Goal: Information Seeking & Learning: Learn about a topic

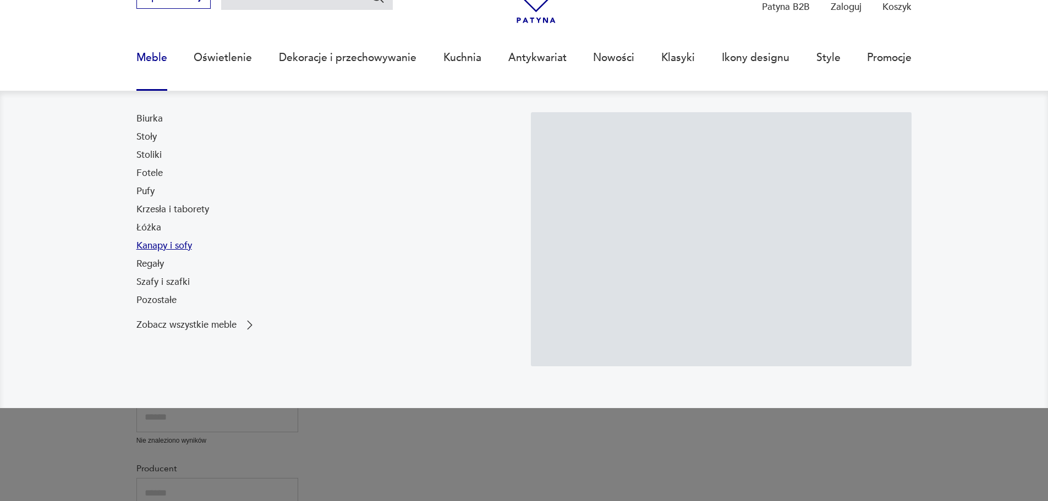
click at [158, 249] on link "Kanapy i sofy" at bounding box center [164, 245] width 56 height 13
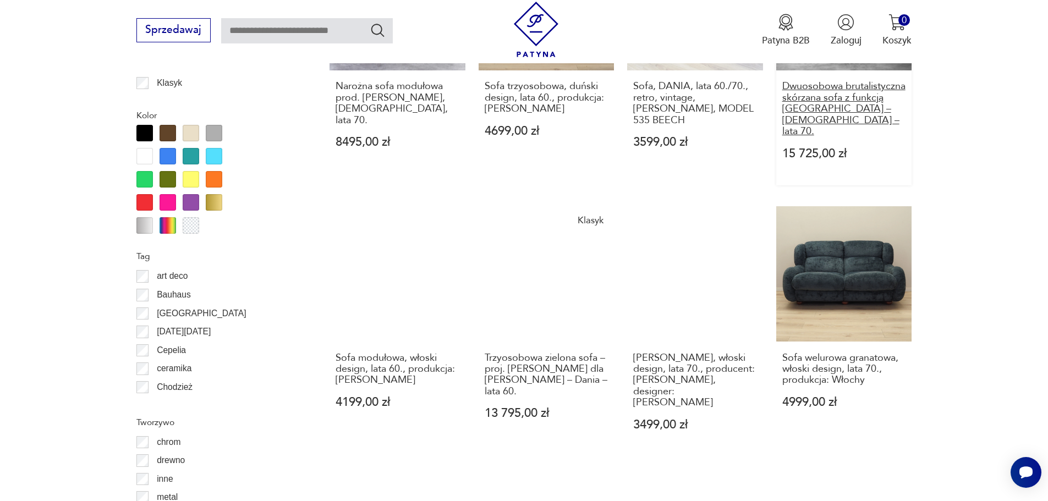
scroll to position [1246, 0]
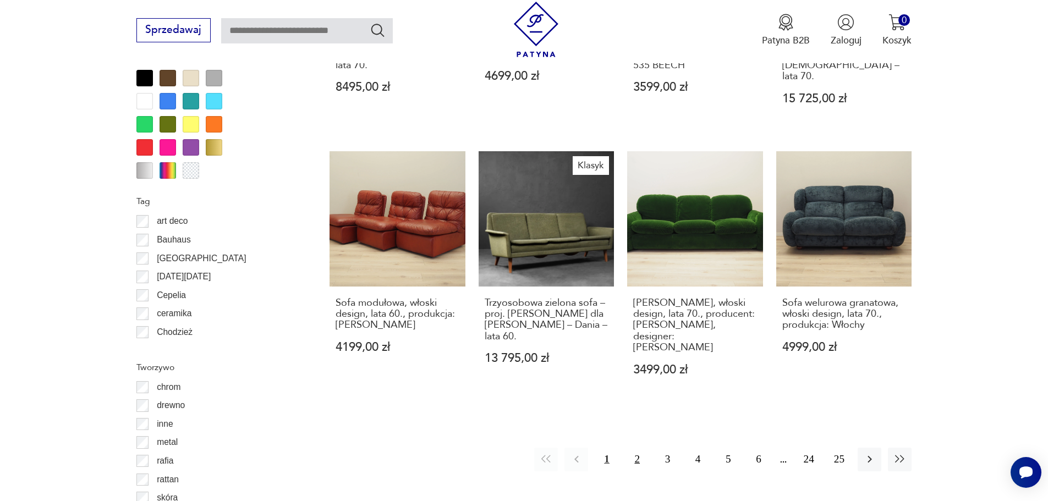
click at [638, 448] on button "2" at bounding box center [637, 460] width 24 height 24
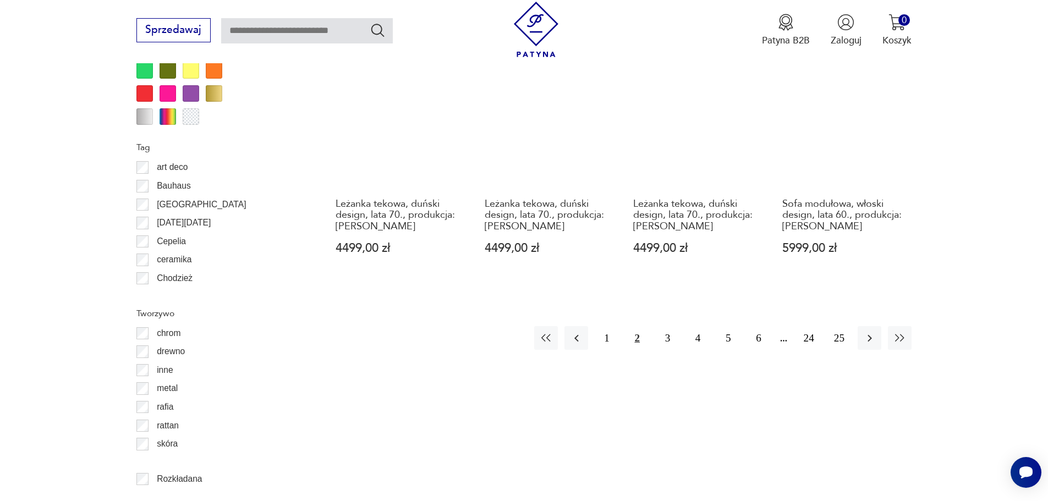
scroll to position [1301, 0]
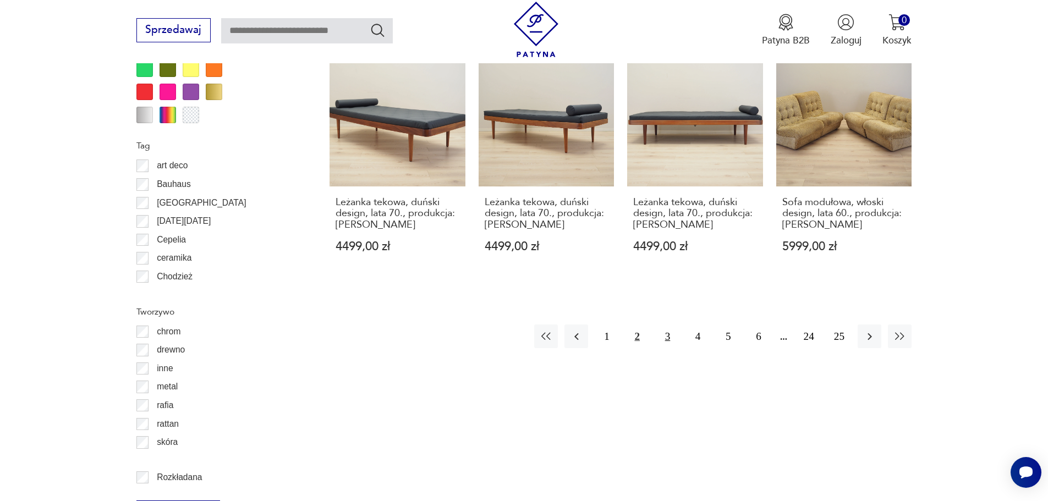
click at [667, 324] on button "3" at bounding box center [668, 336] width 24 height 24
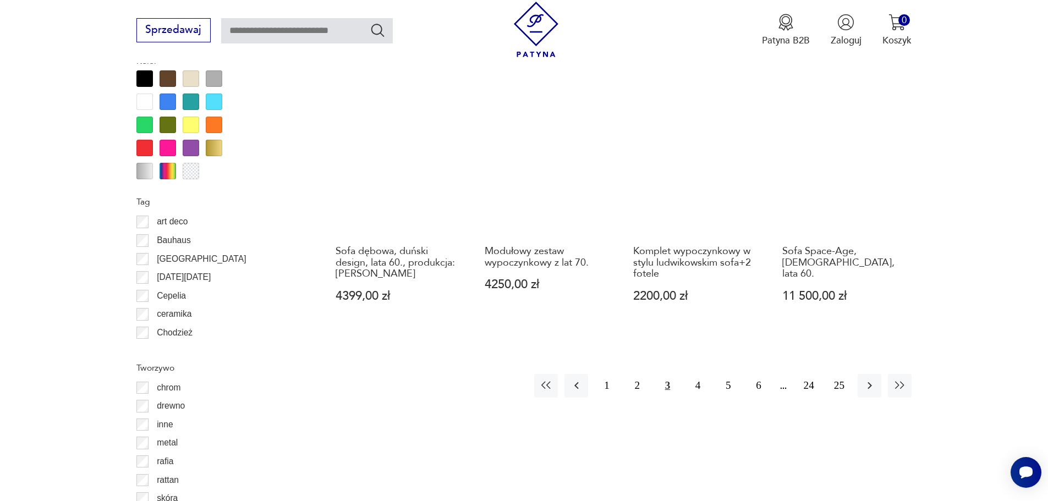
scroll to position [1246, 0]
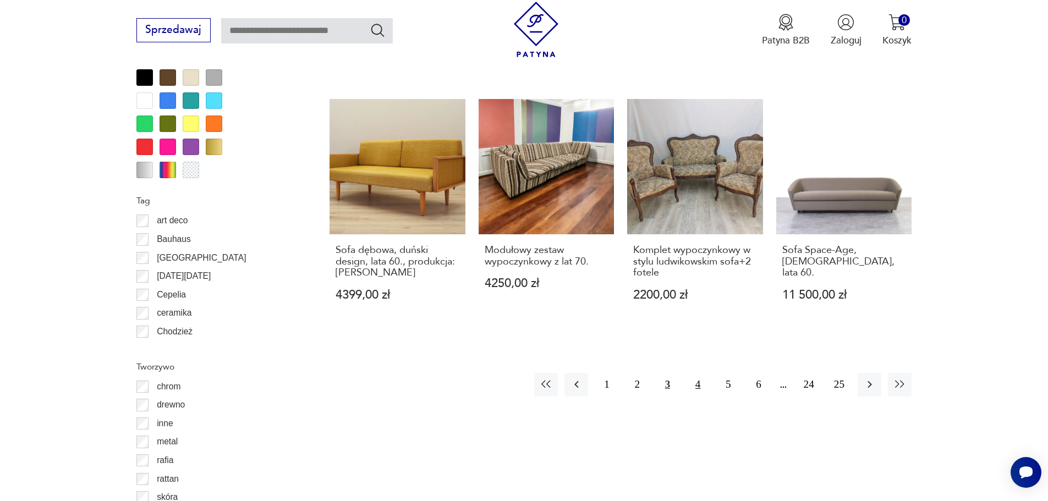
click at [695, 375] on button "4" at bounding box center [698, 385] width 24 height 24
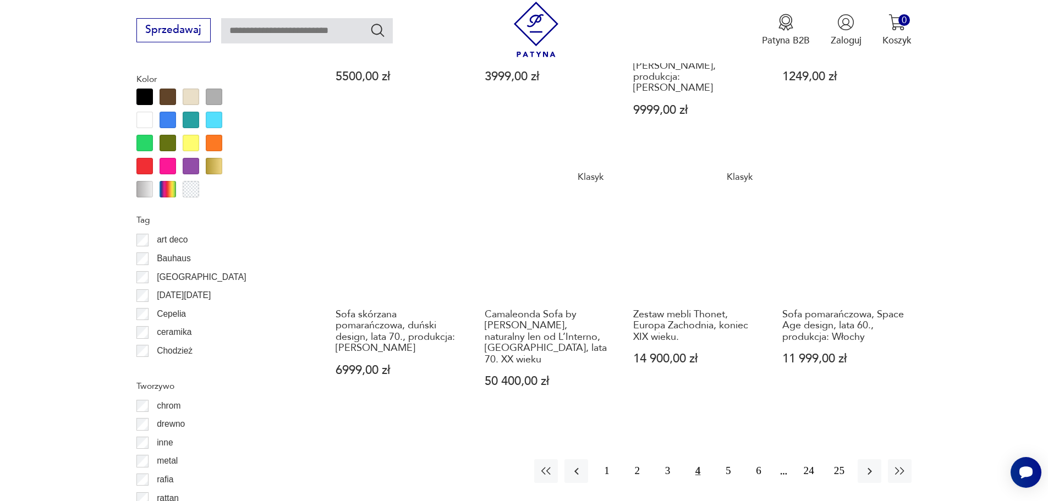
scroll to position [1246, 0]
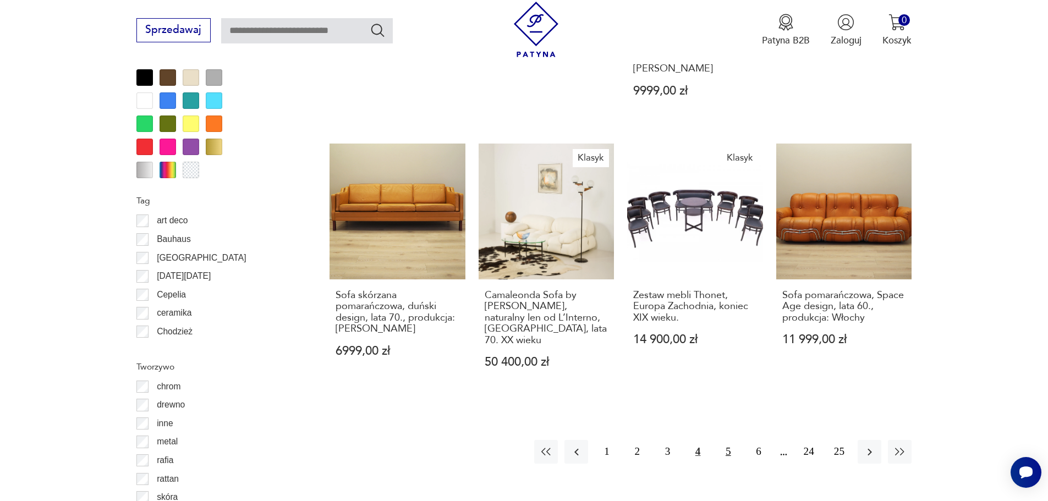
click at [726, 440] on button "5" at bounding box center [728, 452] width 24 height 24
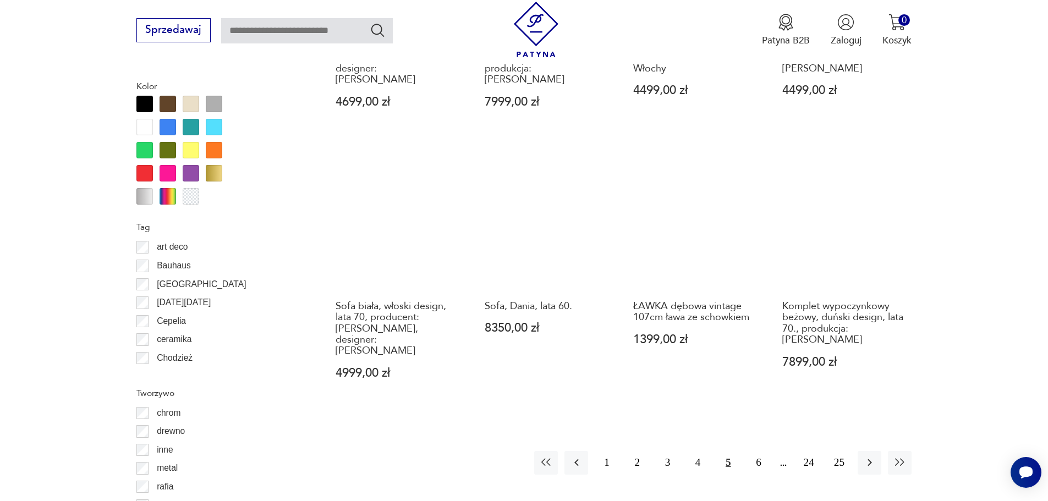
scroll to position [1246, 0]
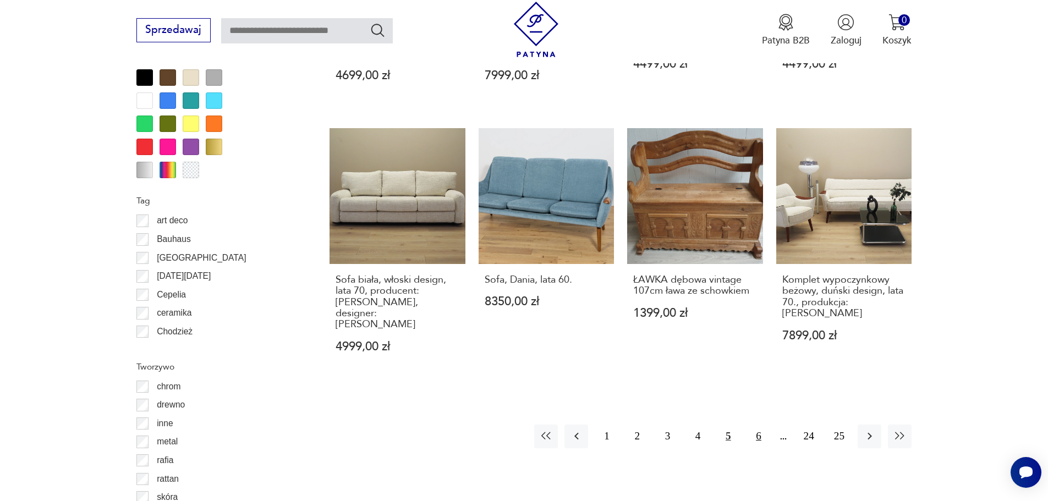
click at [757, 425] on button "6" at bounding box center [758, 437] width 24 height 24
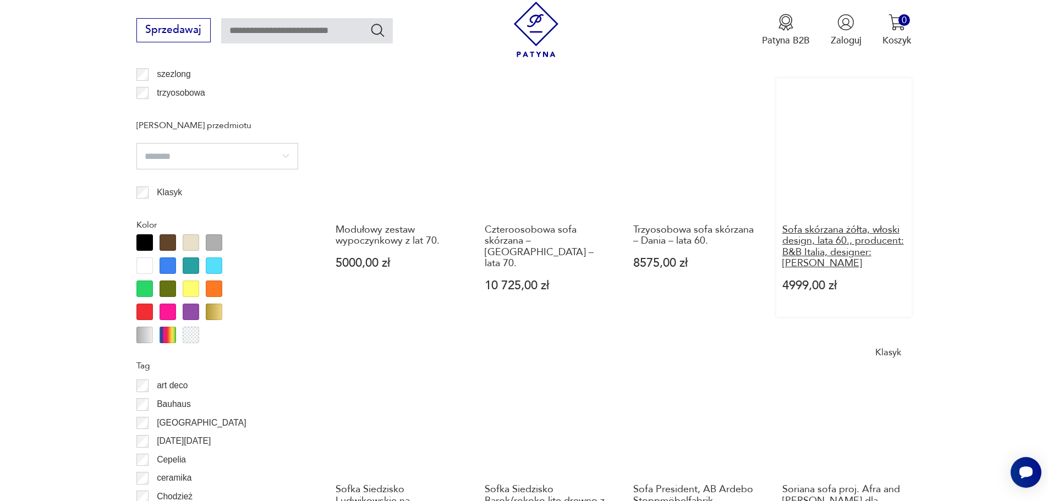
scroll to position [1301, 0]
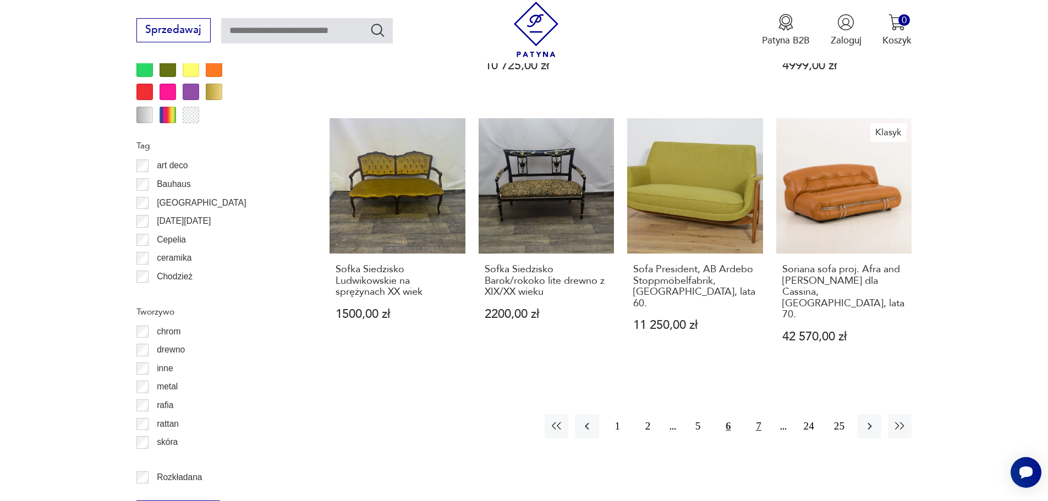
click at [759, 414] on button "7" at bounding box center [758, 426] width 24 height 24
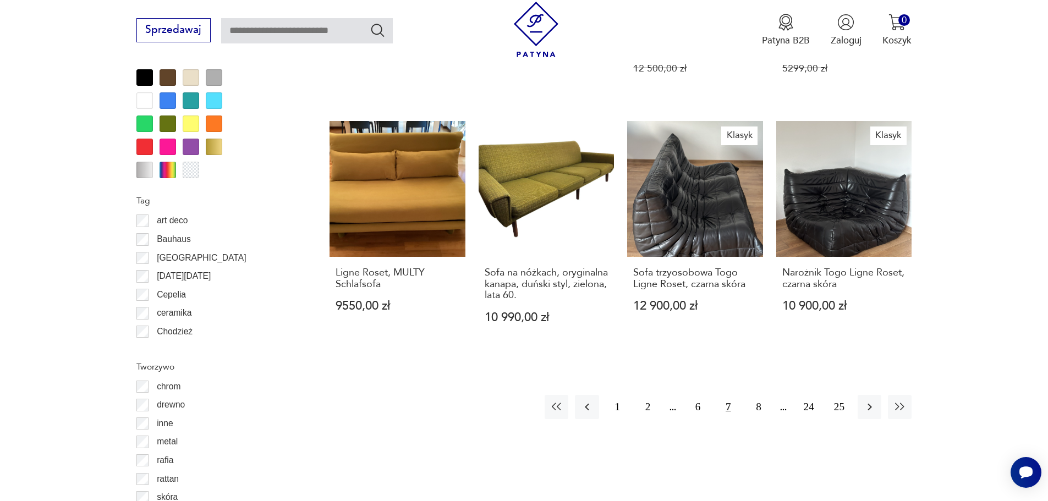
scroll to position [1301, 0]
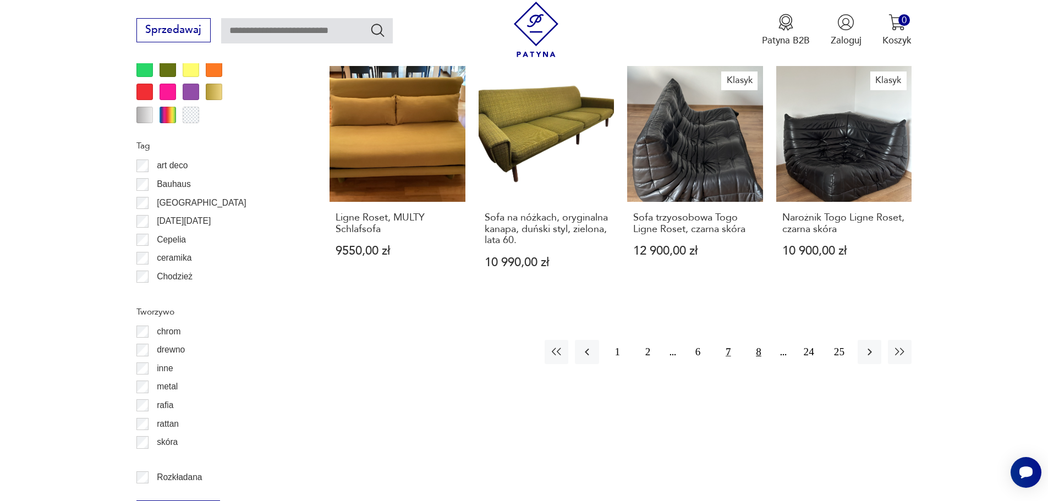
click at [758, 354] on button "8" at bounding box center [758, 352] width 24 height 24
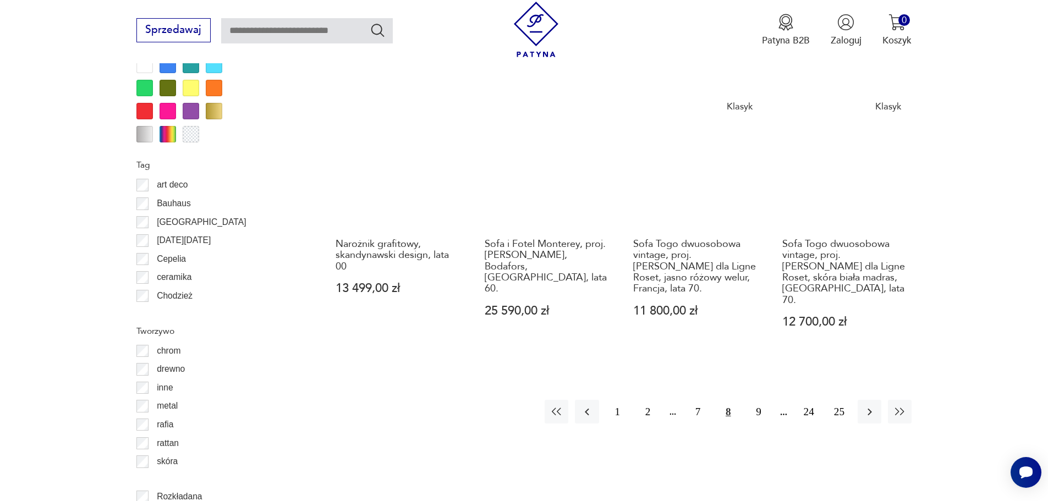
scroll to position [1301, 0]
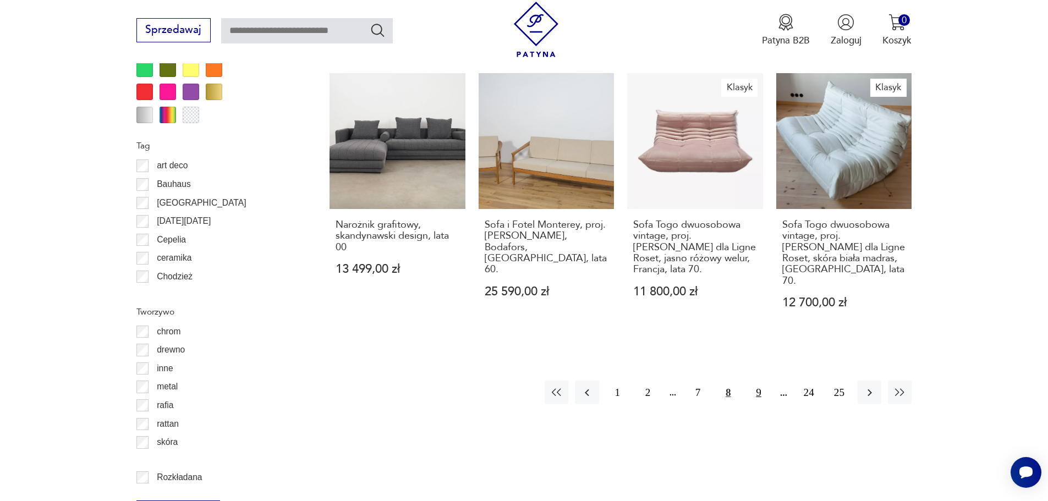
click at [761, 381] on button "9" at bounding box center [758, 393] width 24 height 24
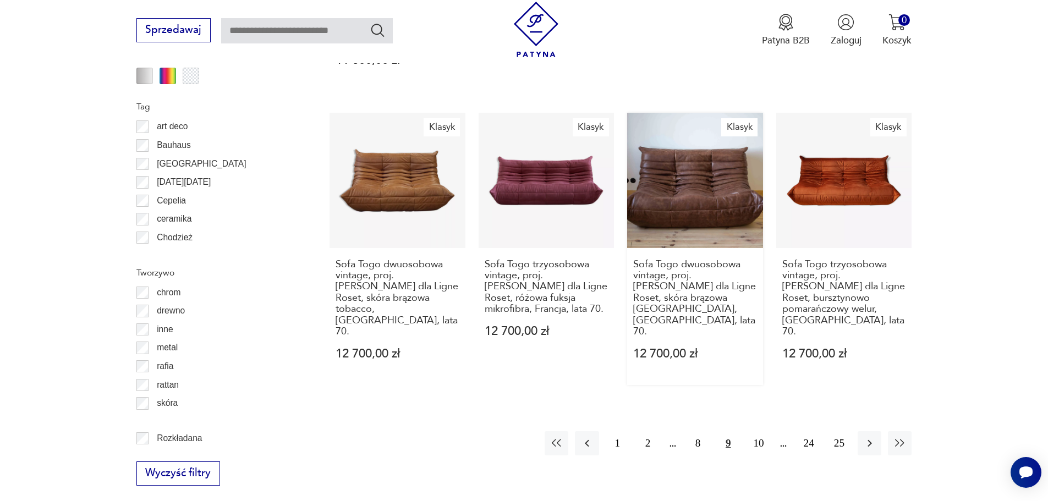
scroll to position [1466, 0]
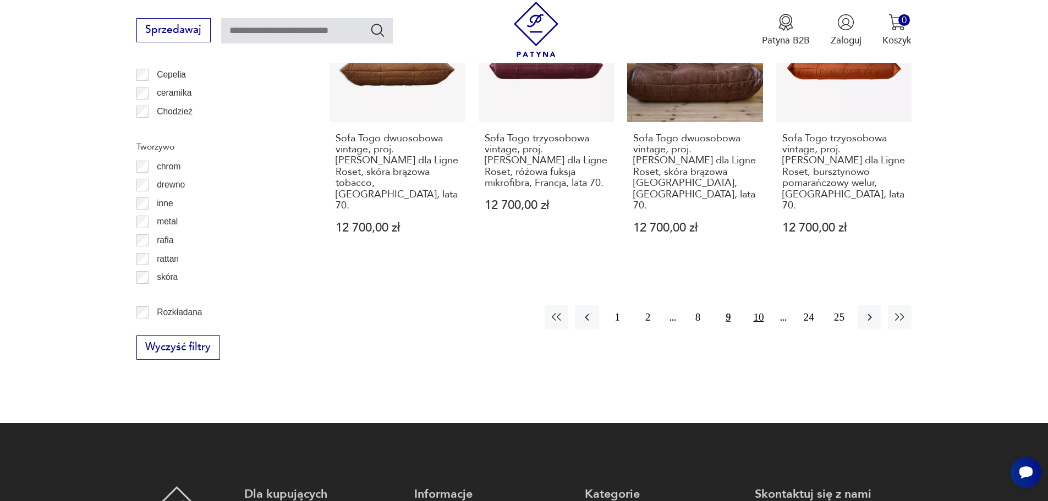
click at [762, 305] on button "10" at bounding box center [758, 317] width 24 height 24
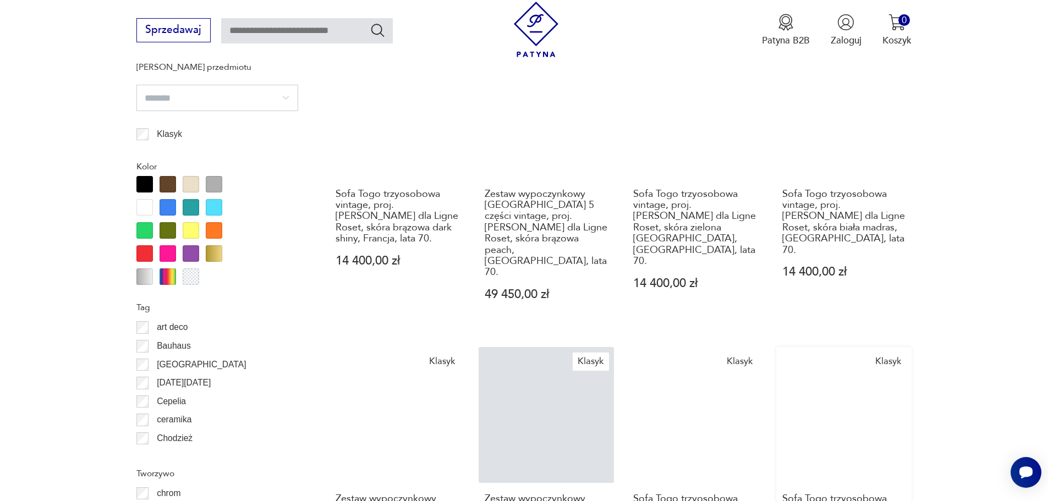
scroll to position [1411, 0]
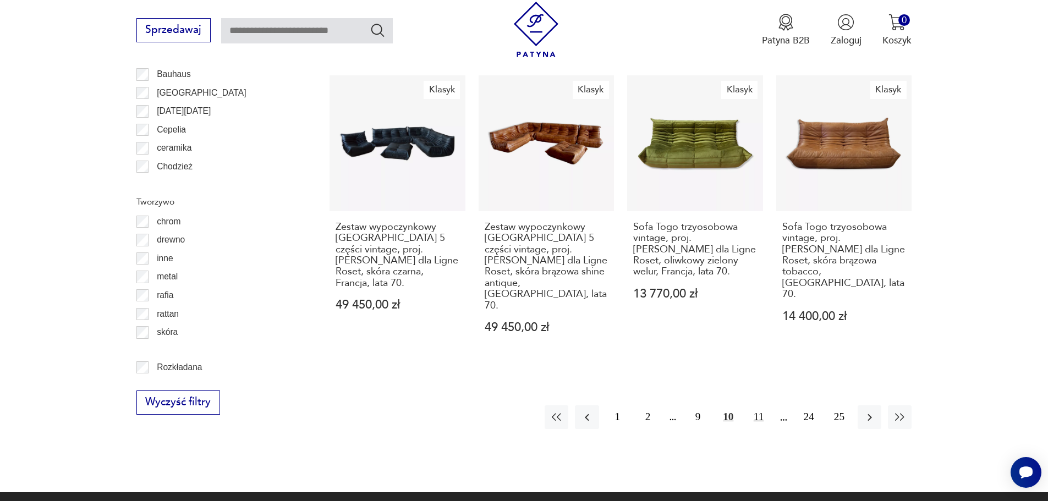
click at [757, 405] on button "11" at bounding box center [758, 417] width 24 height 24
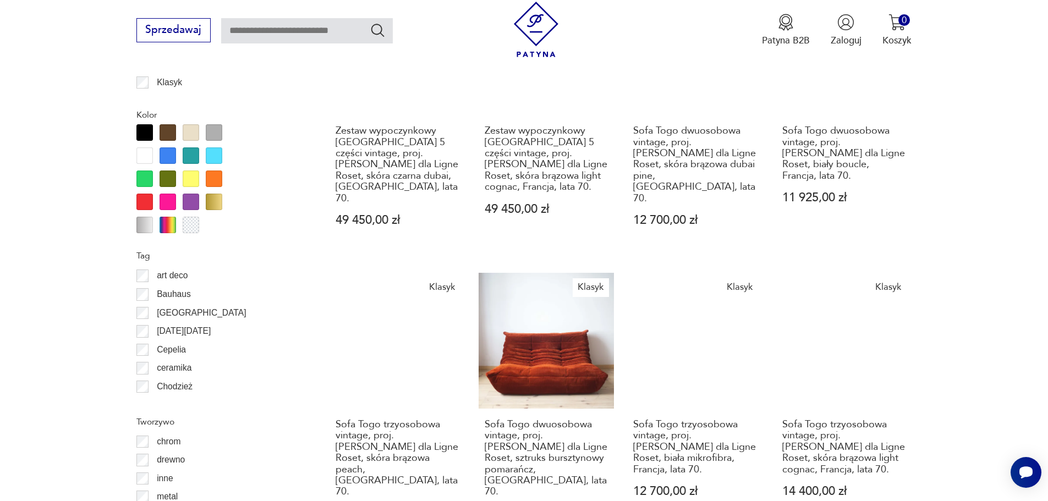
scroll to position [1521, 0]
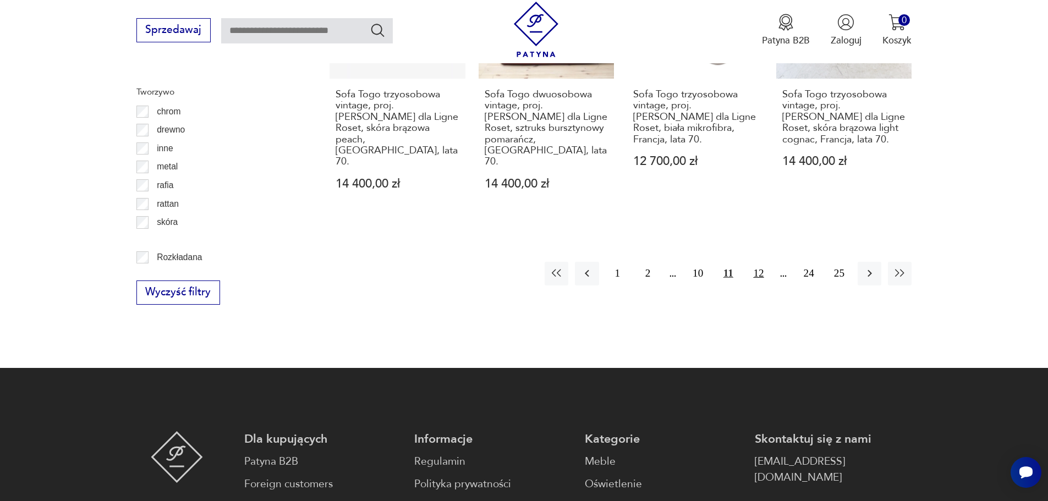
click at [757, 262] on button "12" at bounding box center [758, 274] width 24 height 24
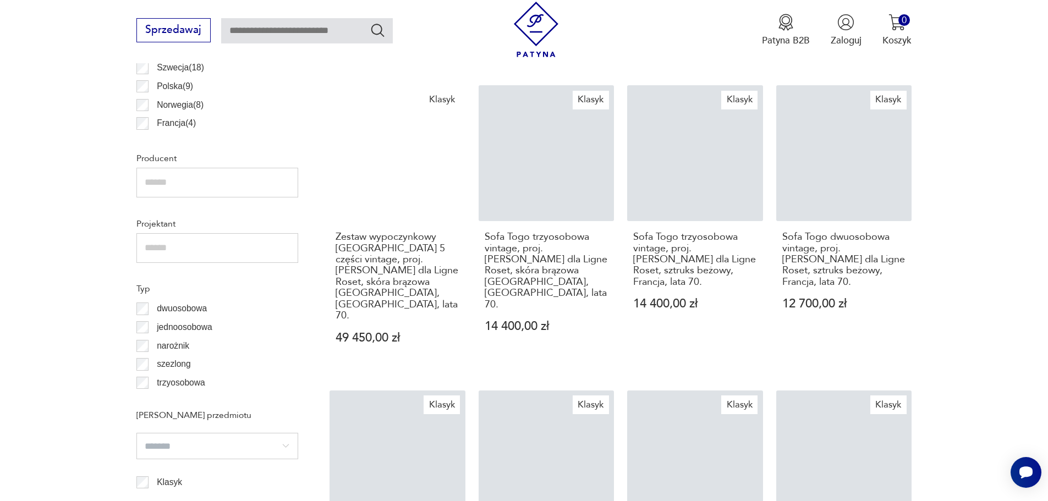
scroll to position [916, 0]
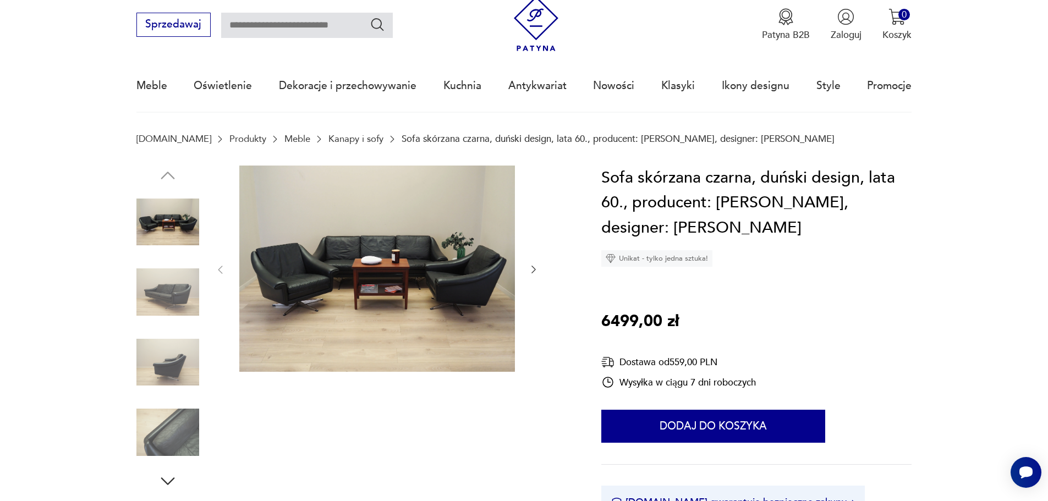
scroll to position [55, 0]
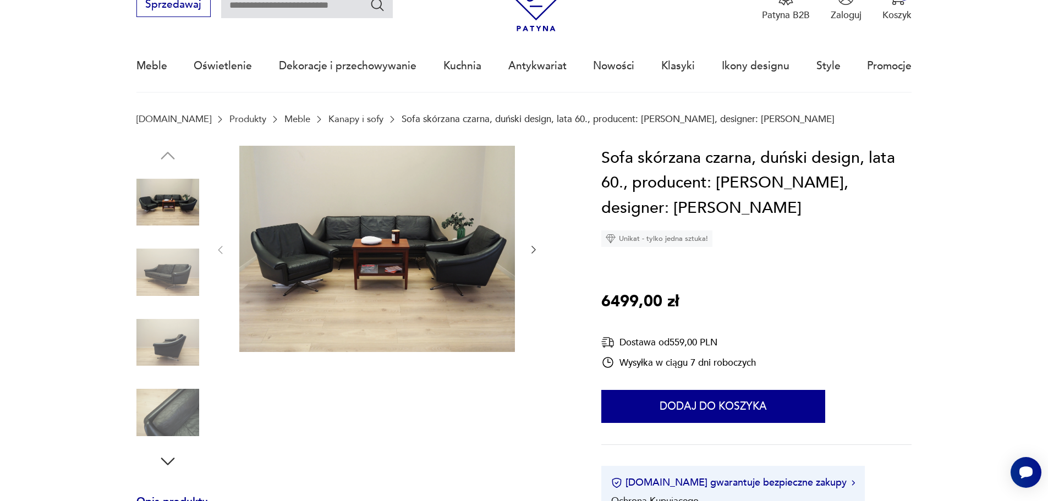
click at [533, 246] on icon "button" at bounding box center [533, 249] width 11 height 11
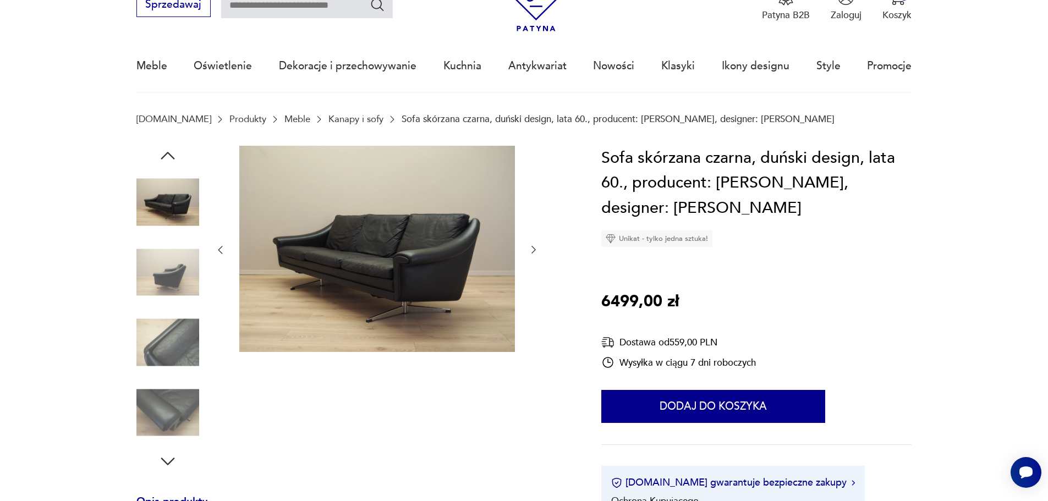
click at [533, 246] on icon "button" at bounding box center [533, 249] width 11 height 11
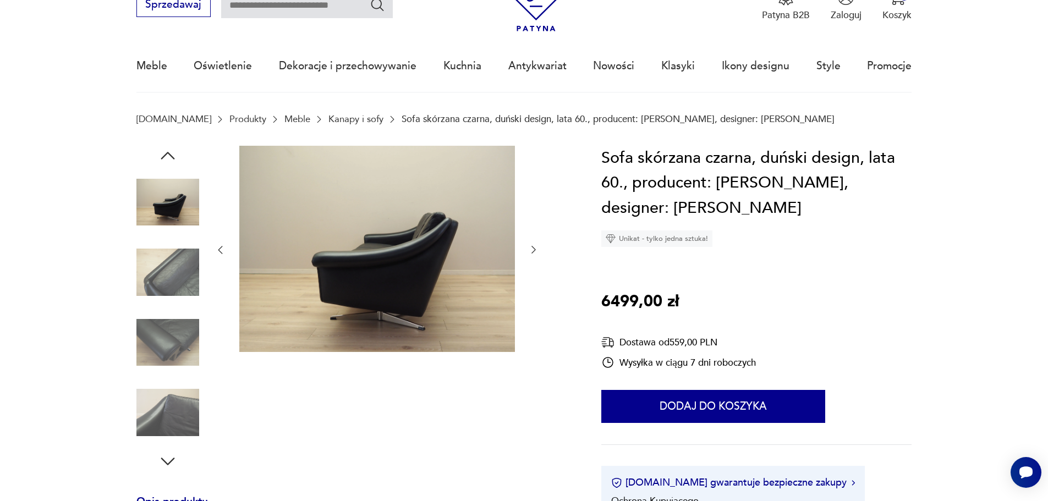
click at [533, 246] on icon "button" at bounding box center [533, 249] width 11 height 11
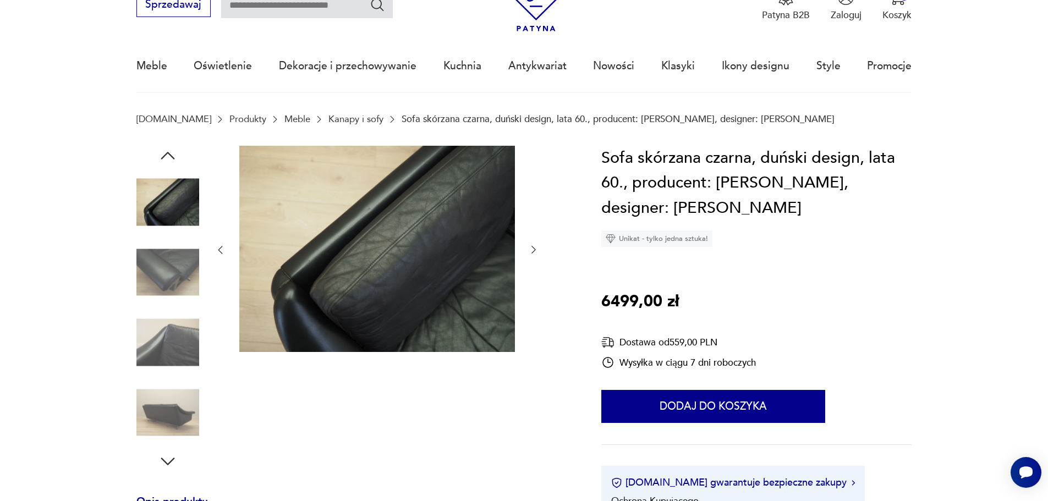
click at [533, 246] on icon "button" at bounding box center [533, 249] width 11 height 11
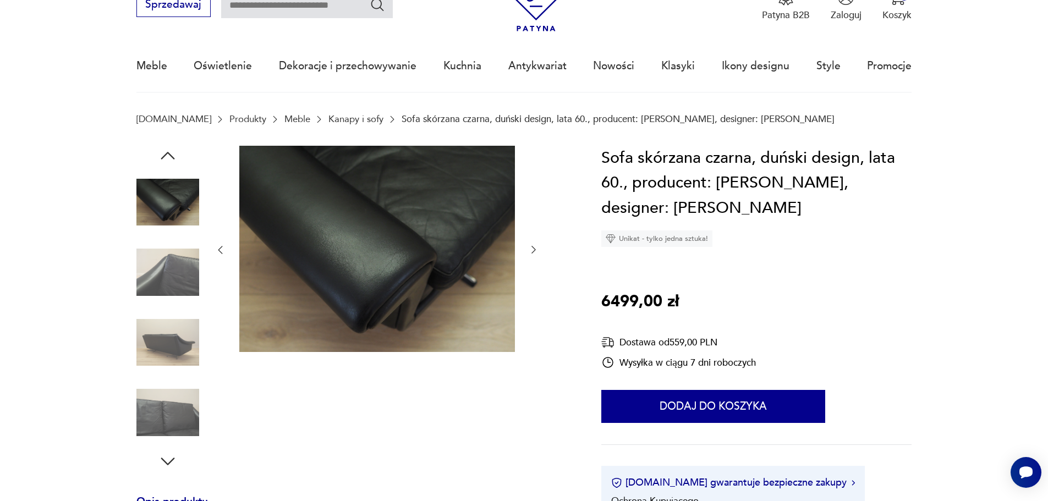
click at [533, 246] on icon "button" at bounding box center [533, 249] width 11 height 11
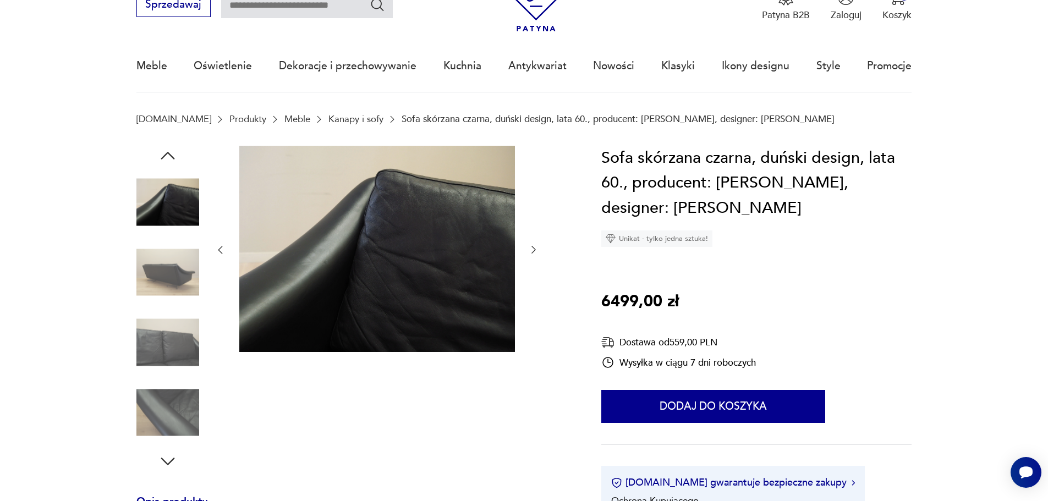
click at [533, 246] on icon "button" at bounding box center [533, 249] width 11 height 11
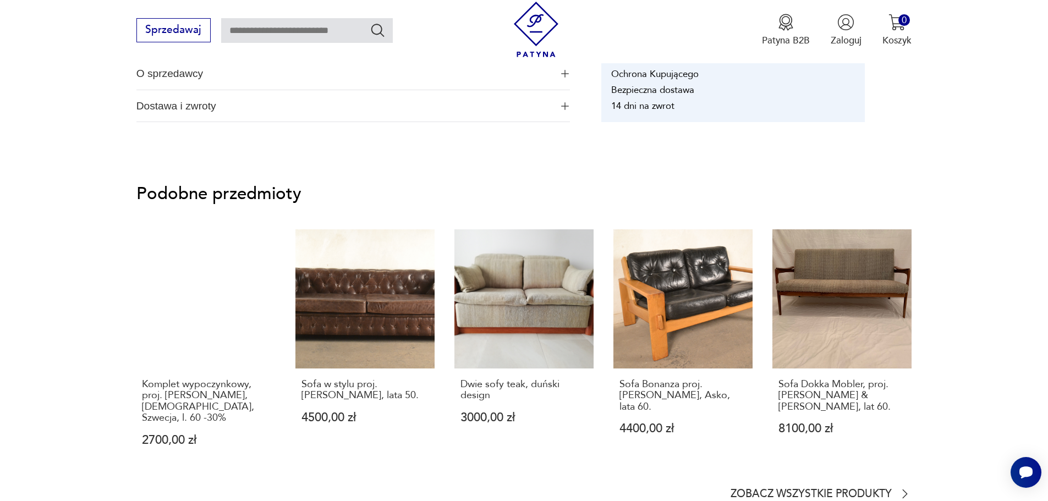
scroll to position [880, 0]
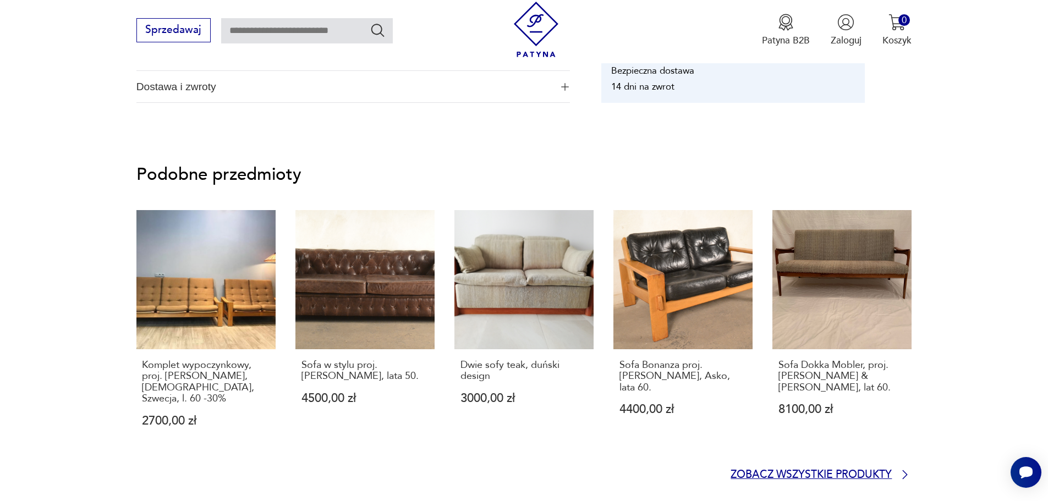
click at [748, 471] on p "Zobacz wszystkie produkty" at bounding box center [810, 475] width 161 height 9
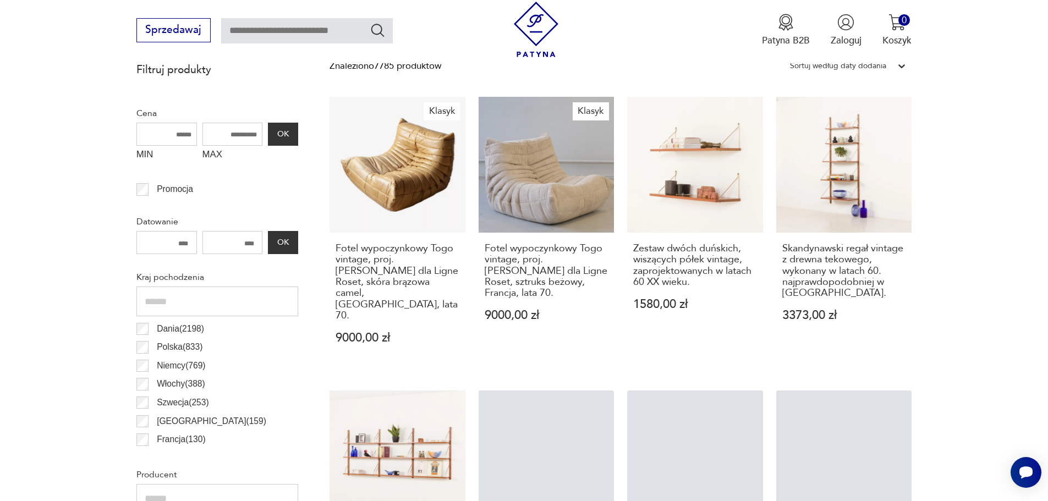
scroll to position [476, 0]
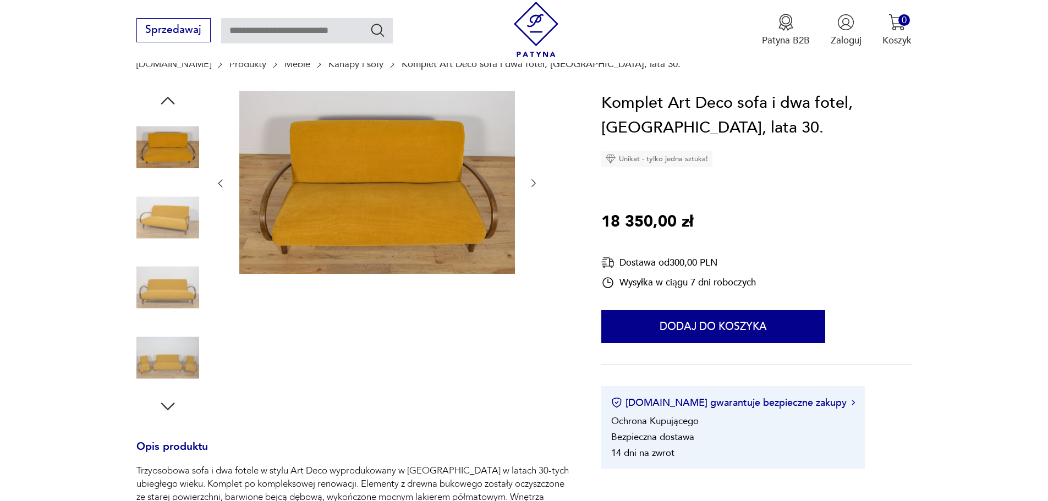
click at [535, 180] on icon "button" at bounding box center [533, 183] width 11 height 11
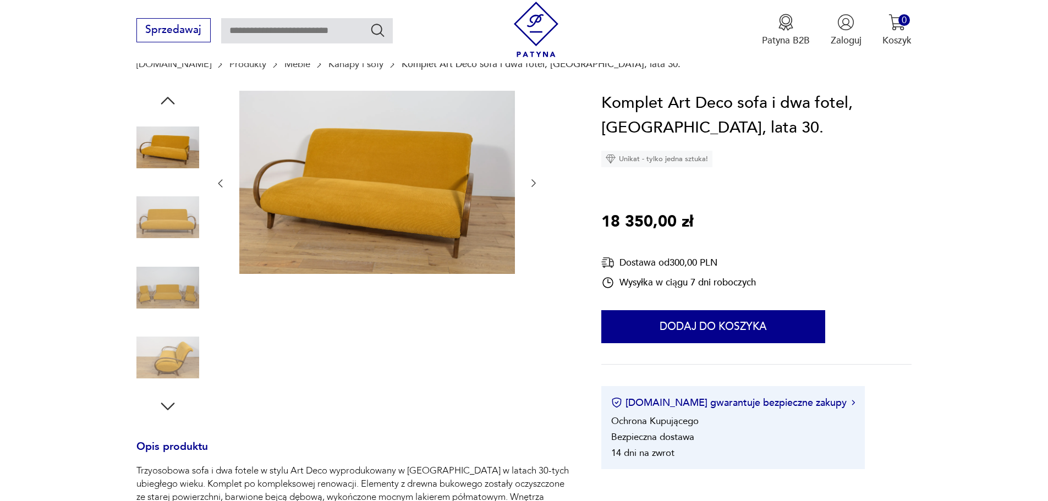
click at [535, 180] on icon "button" at bounding box center [533, 183] width 11 height 11
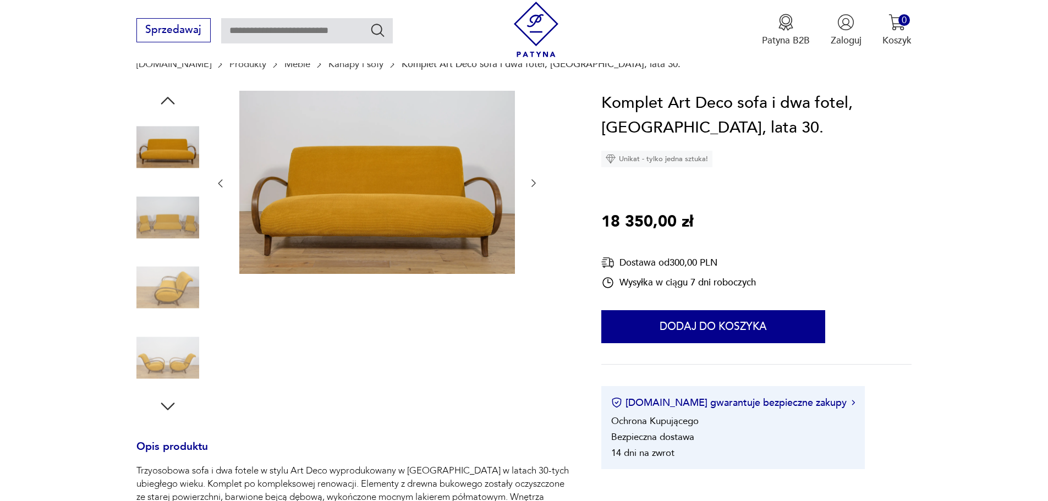
click at [535, 180] on icon "button" at bounding box center [533, 183] width 11 height 11
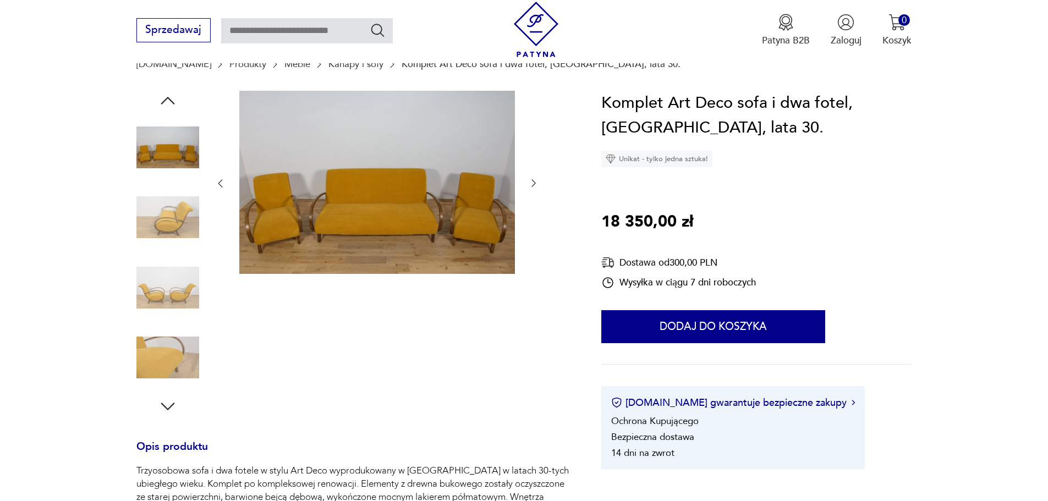
click at [535, 180] on icon "button" at bounding box center [533, 183] width 11 height 11
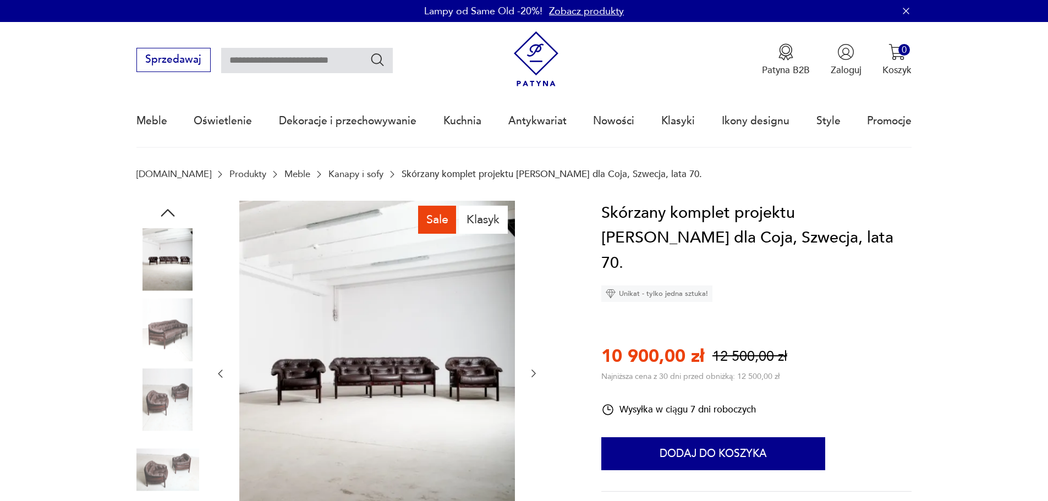
click at [531, 293] on div at bounding box center [376, 374] width 324 height 346
click at [532, 366] on div at bounding box center [376, 374] width 324 height 346
click at [532, 372] on icon "button" at bounding box center [533, 373] width 11 height 11
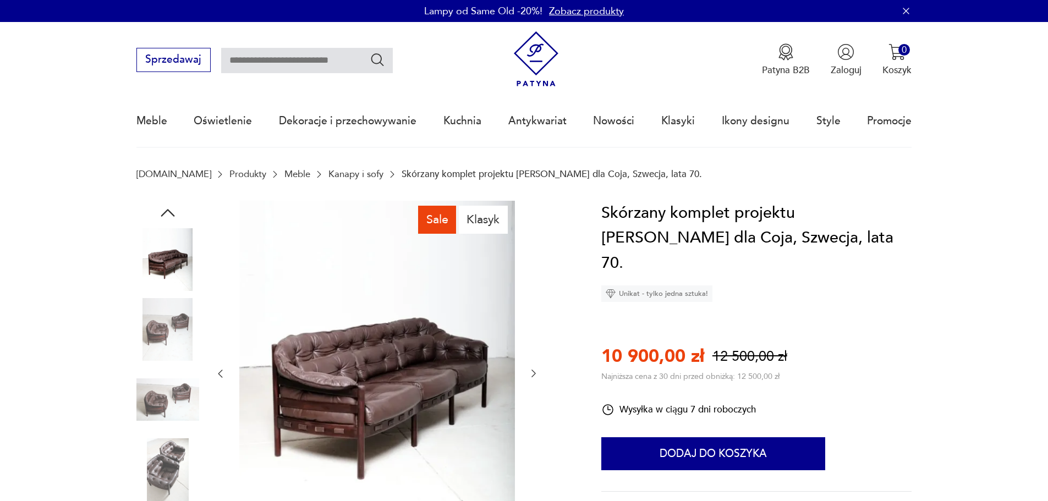
click at [532, 372] on icon "button" at bounding box center [533, 373] width 11 height 11
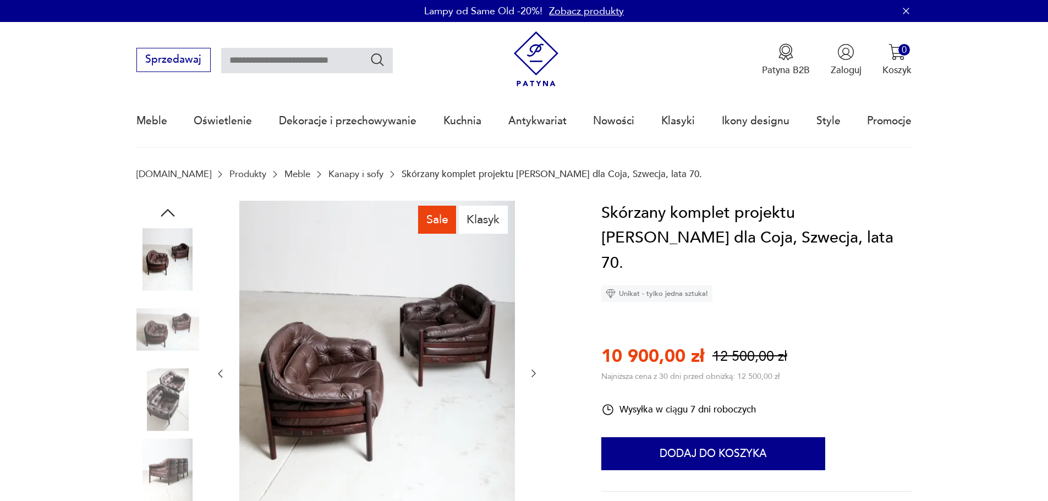
click at [532, 372] on icon "button" at bounding box center [533, 373] width 11 height 11
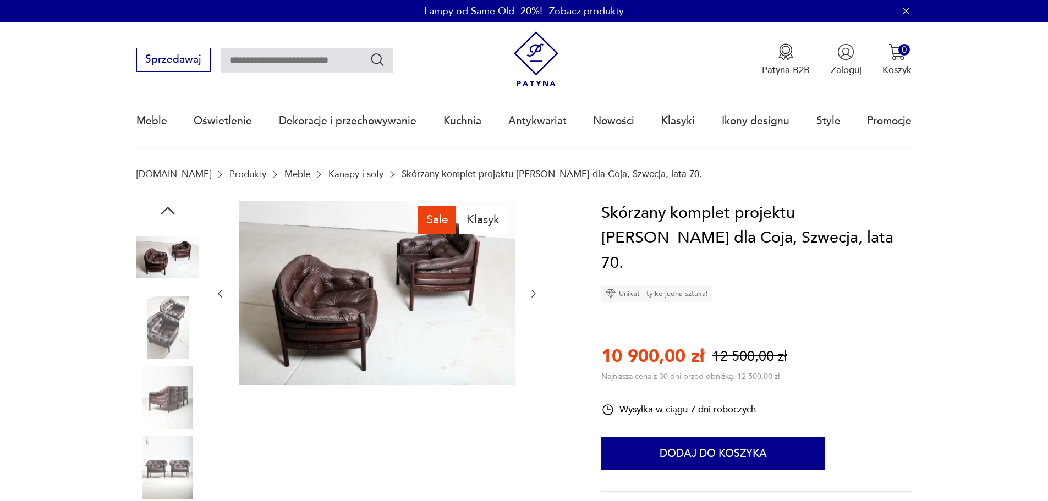
click at [532, 372] on div at bounding box center [376, 294] width 324 height 186
click at [532, 296] on icon "button" at bounding box center [533, 294] width 4 height 8
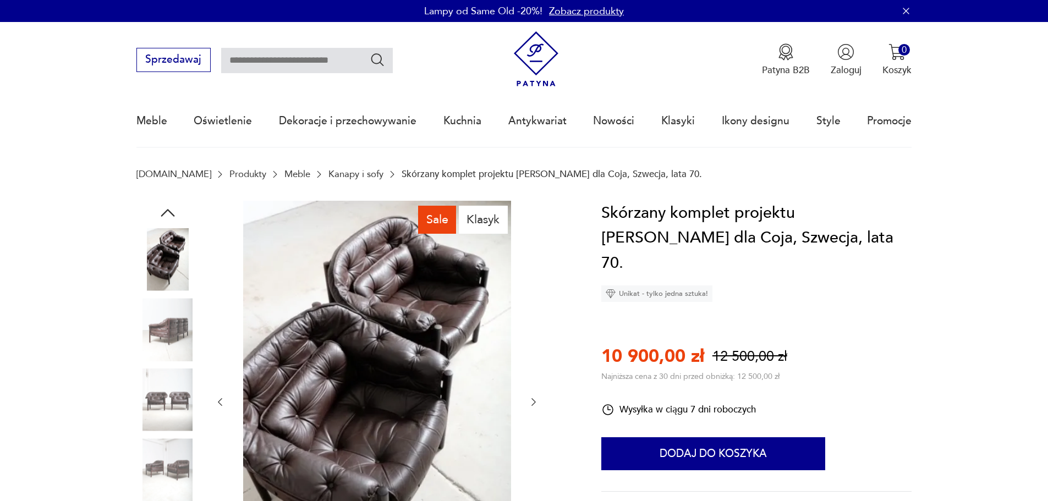
click at [532, 296] on div at bounding box center [376, 402] width 324 height 403
click at [531, 403] on icon "button" at bounding box center [533, 402] width 11 height 11
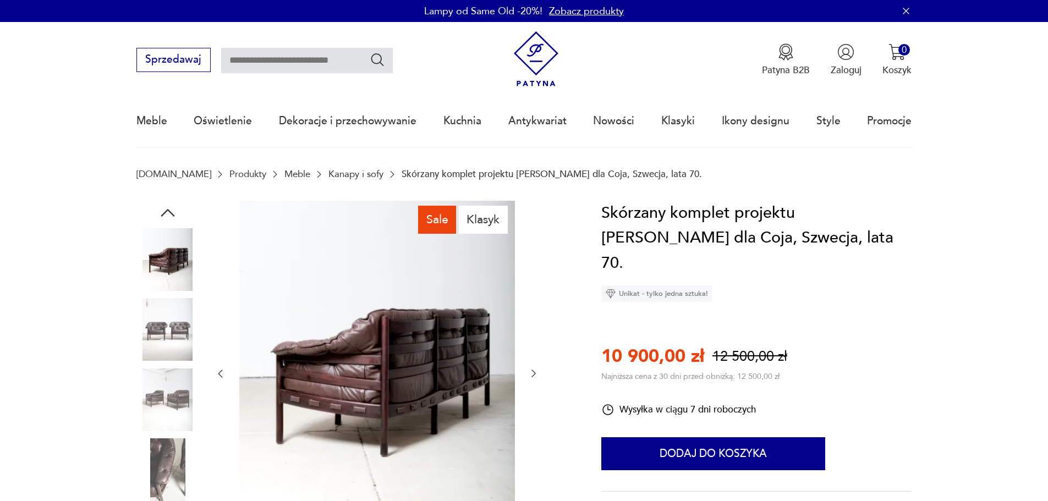
click at [531, 403] on div at bounding box center [376, 374] width 324 height 346
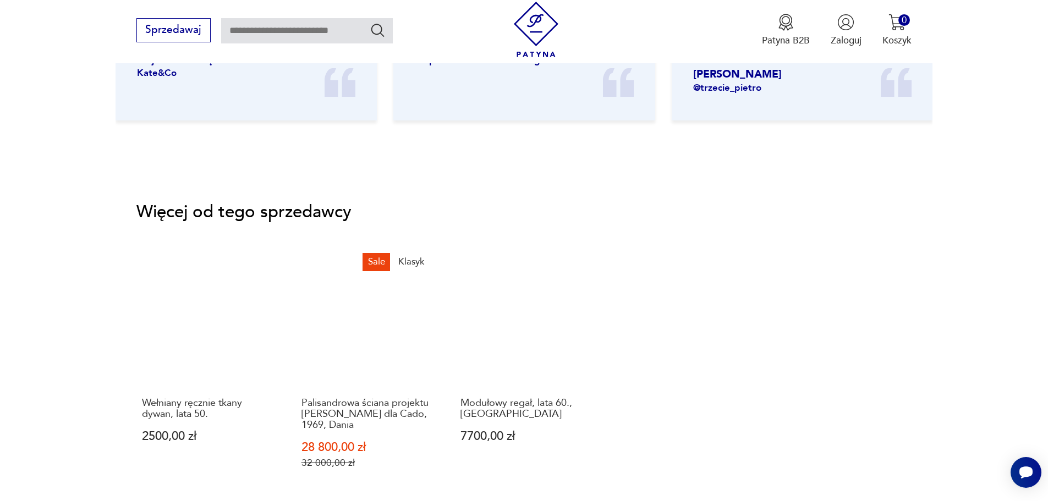
scroll to position [1760, 0]
